Goal: Transaction & Acquisition: Purchase product/service

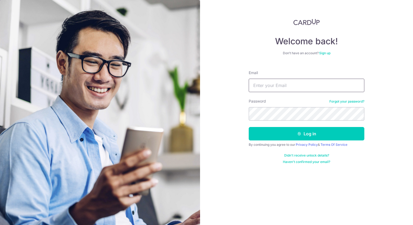
click at [269, 84] on input "Email" at bounding box center [307, 85] width 116 height 13
type input "[EMAIL_ADDRESS][DOMAIN_NAME]"
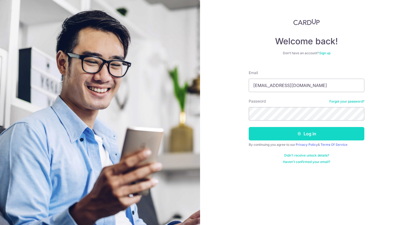
click at [285, 137] on button "Log in" at bounding box center [307, 133] width 116 height 13
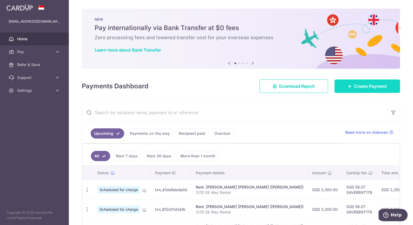
click at [342, 87] on link "Create Payment" at bounding box center [367, 86] width 66 height 13
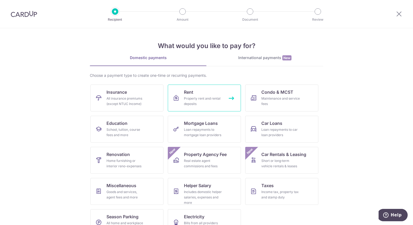
click at [203, 99] on div "Property rent and rental deposits" at bounding box center [203, 101] width 39 height 11
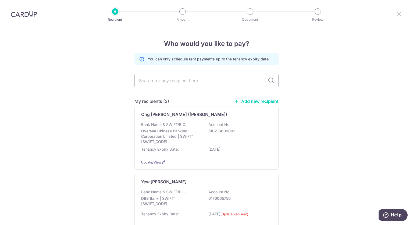
click at [401, 13] on icon at bounding box center [399, 13] width 6 height 7
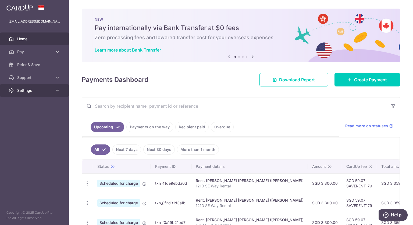
click at [31, 90] on span "Settings" at bounding box center [34, 90] width 35 height 5
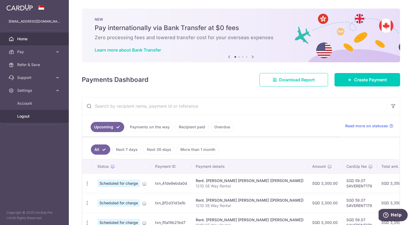
click at [32, 118] on span "Logout" at bounding box center [34, 116] width 35 height 5
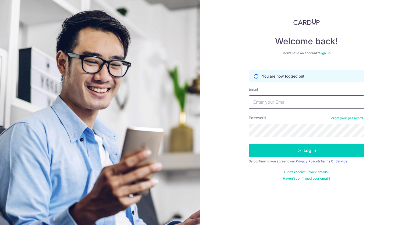
click at [314, 99] on input "Email" at bounding box center [307, 101] width 116 height 13
type input "utso@tsquaredlab.com"
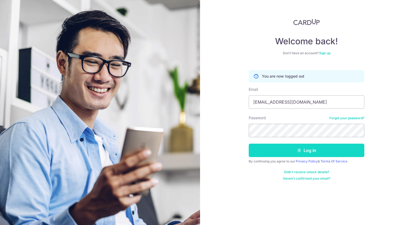
click at [307, 151] on button "Log in" at bounding box center [307, 150] width 116 height 13
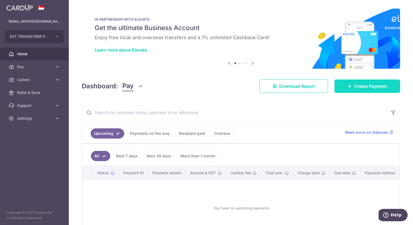
click at [361, 83] on link "Create Payment" at bounding box center [367, 86] width 66 height 13
